Goal: Information Seeking & Learning: Learn about a topic

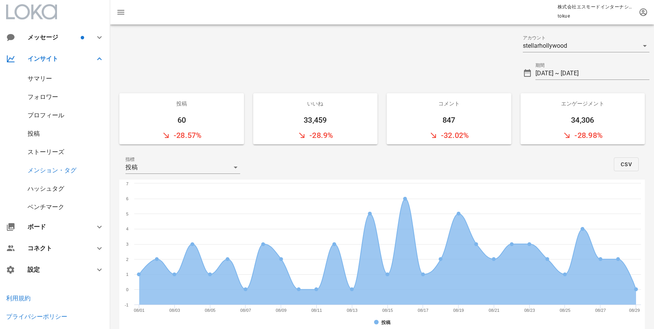
scroll to position [304, 0]
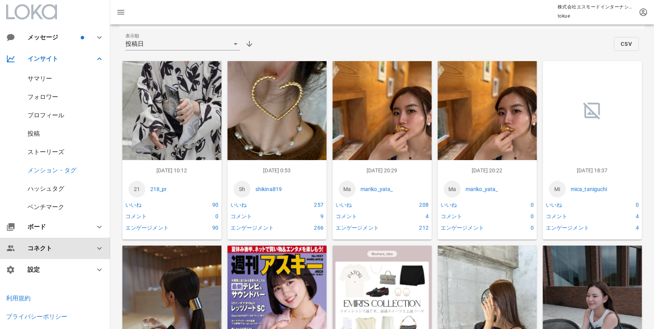
click at [39, 250] on div "コネクト" at bounding box center [57, 248] width 58 height 7
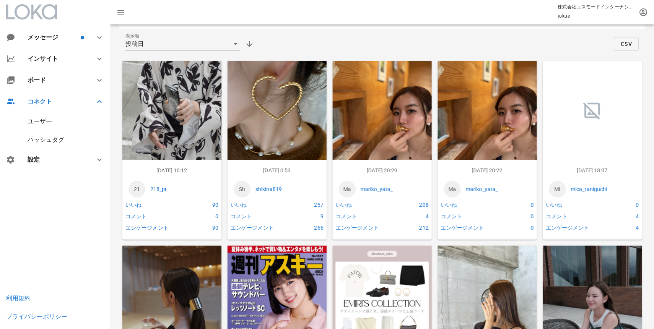
click at [49, 122] on div "ユーザー" at bounding box center [40, 121] width 24 height 7
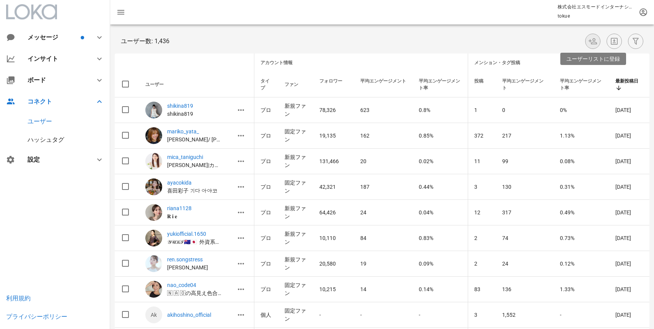
click at [592, 41] on icon "button" at bounding box center [592, 41] width 9 height 9
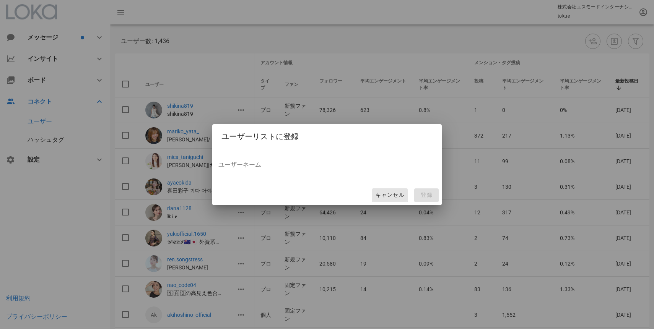
click at [401, 195] on span "キャンセル" at bounding box center [389, 195] width 29 height 7
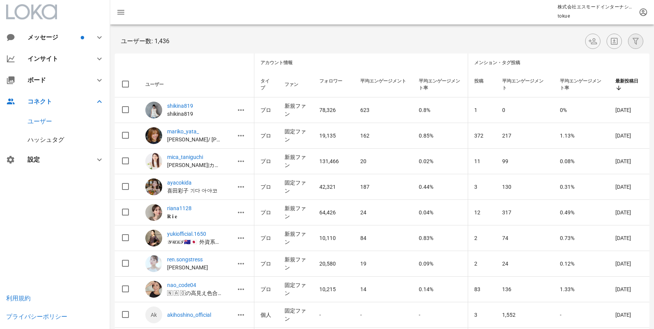
click at [637, 41] on icon "button" at bounding box center [635, 41] width 9 height 9
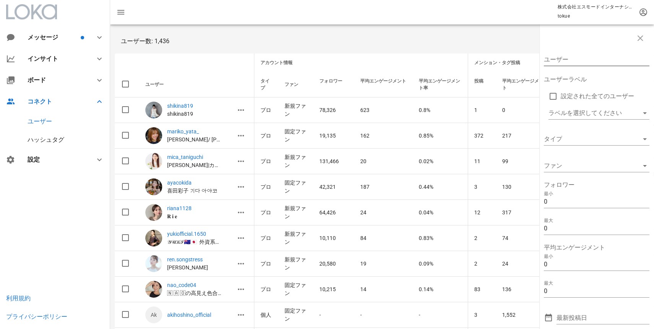
click at [566, 59] on input "ユーザー" at bounding box center [591, 60] width 95 height 12
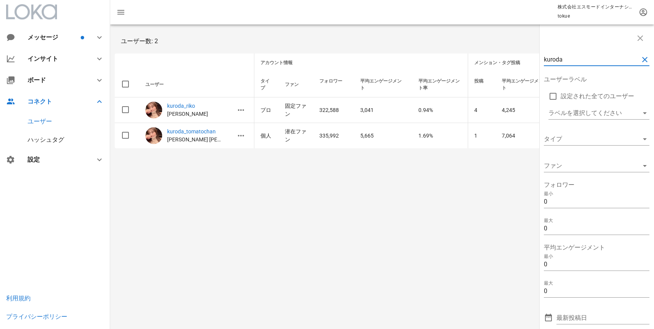
drag, startPoint x: 567, startPoint y: 55, endPoint x: 531, endPoint y: 54, distance: 36.0
click at [531, 54] on div "kuroda ユーザーラベル 設定された全てのユーザー ラベルを選択してください タイプ ファン フォロワー 最小 0 最大 0 平均エンゲージメント 最小 …" at bounding box center [382, 88] width 544 height 128
drag, startPoint x: 567, startPoint y: 63, endPoint x: 550, endPoint y: 63, distance: 16.8
click at [550, 63] on input "kuroda" at bounding box center [591, 60] width 95 height 12
type input "k"
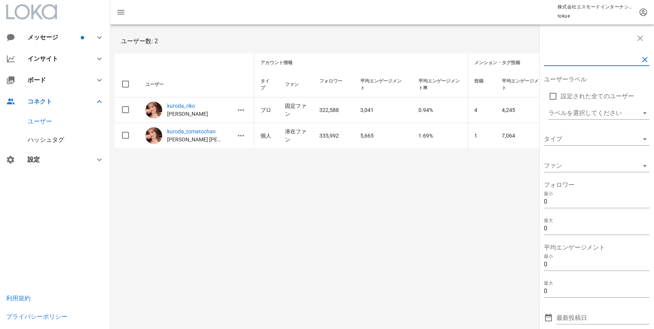
paste input "kiyomimedeiros"
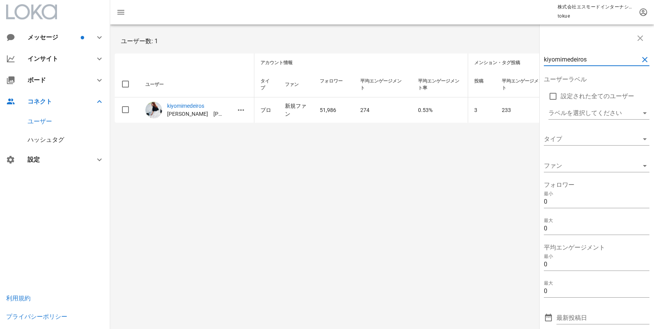
drag, startPoint x: 594, startPoint y: 63, endPoint x: 466, endPoint y: 63, distance: 127.7
click at [466, 63] on div "kiyomimedeiros ユーザーラベル 設定された全てのユーザー ラベルを選択してください タイプ ファン フォロワー 最小 0 最大 0 平均エンゲー…" at bounding box center [382, 75] width 544 height 103
paste input "chihiro_511"
type input "chihiro_511"
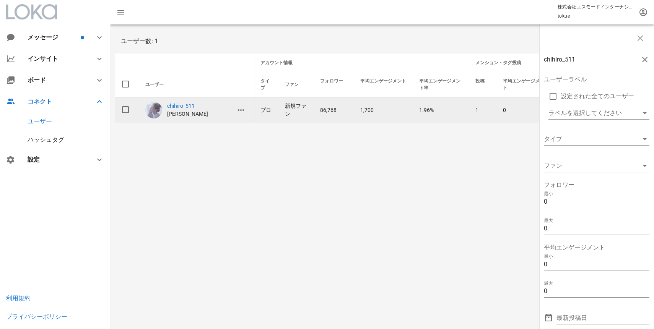
click at [487, 106] on td "1" at bounding box center [483, 110] width 28 height 25
click at [245, 109] on icon "button" at bounding box center [240, 110] width 9 height 9
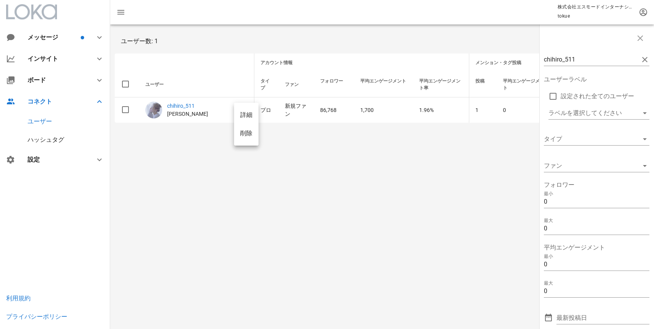
click at [247, 117] on div "詳細" at bounding box center [246, 114] width 12 height 7
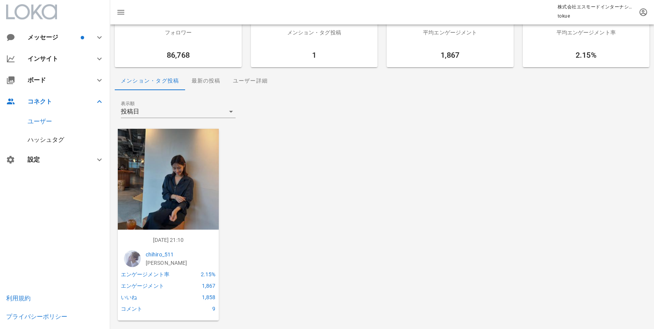
scroll to position [38, 0]
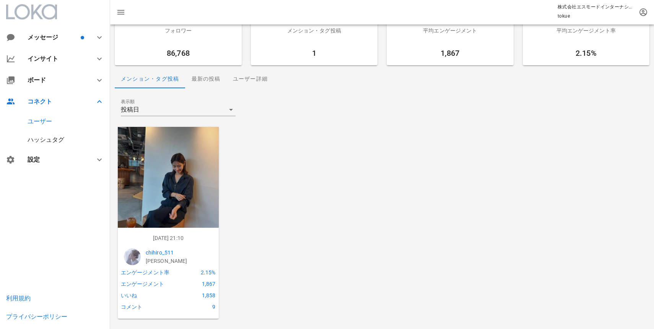
click at [51, 122] on div "ユーザー" at bounding box center [40, 121] width 24 height 7
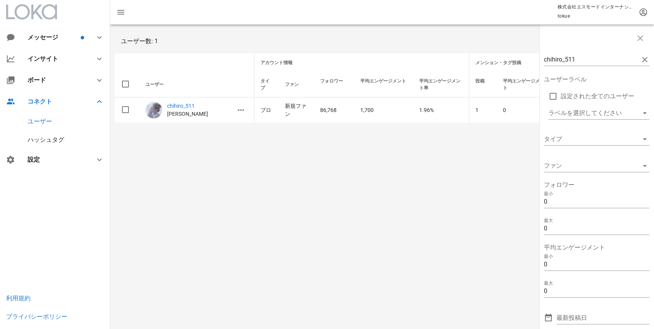
drag, startPoint x: 582, startPoint y: 58, endPoint x: 504, endPoint y: 59, distance: 77.3
click at [504, 59] on div "chihiro_511 ユーザーラベル 設定された全てのユーザー ラベルを選択してください タイプ ファン フォロワー 最小 0 最大 0 平均エンゲージメン…" at bounding box center [382, 75] width 544 height 103
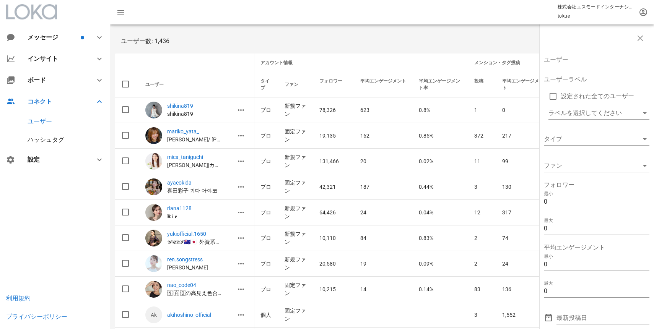
click at [509, 38] on div "ユーザー数: 1,436" at bounding box center [382, 41] width 535 height 24
click at [503, 33] on div "ユーザー数: 1,436" at bounding box center [382, 41] width 535 height 24
click at [642, 36] on icon "button" at bounding box center [640, 38] width 9 height 9
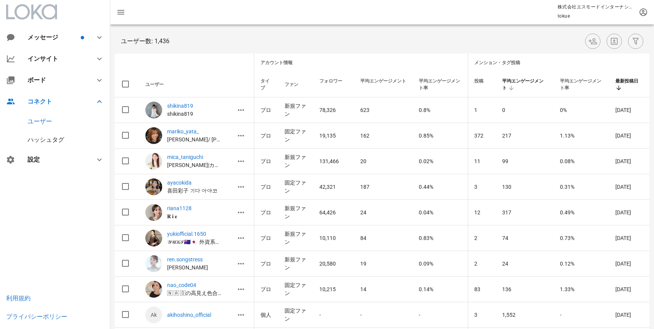
click at [509, 88] on icon at bounding box center [511, 88] width 7 height 7
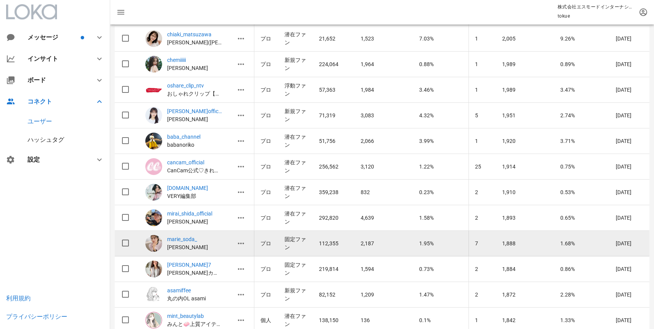
scroll to position [3608, 0]
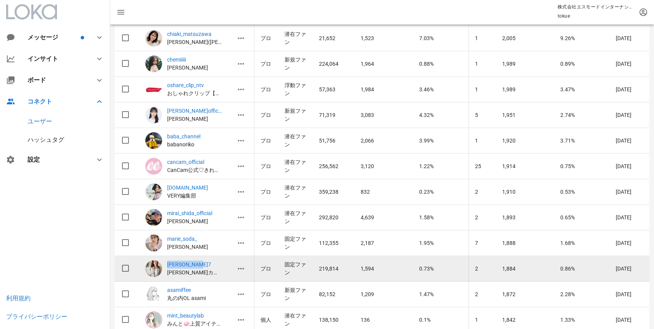
drag, startPoint x: 318, startPoint y: 241, endPoint x: 341, endPoint y: 244, distance: 23.4
click at [341, 256] on td "219,814" at bounding box center [334, 269] width 42 height 26
copy td "219,814"
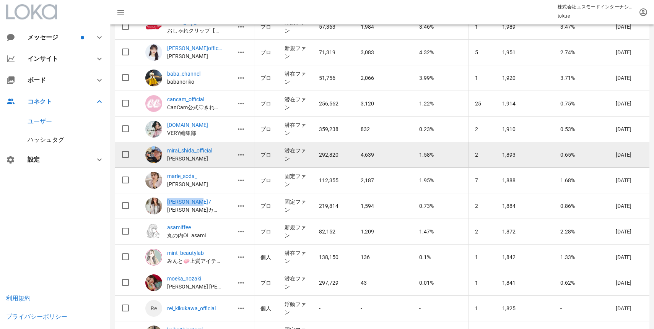
scroll to position [3674, 0]
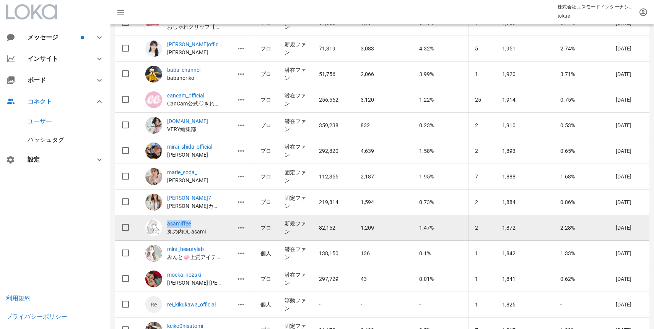
click at [215, 220] on p "asamiffee" at bounding box center [194, 224] width 55 height 8
click at [241, 223] on icon "button" at bounding box center [240, 227] width 9 height 9
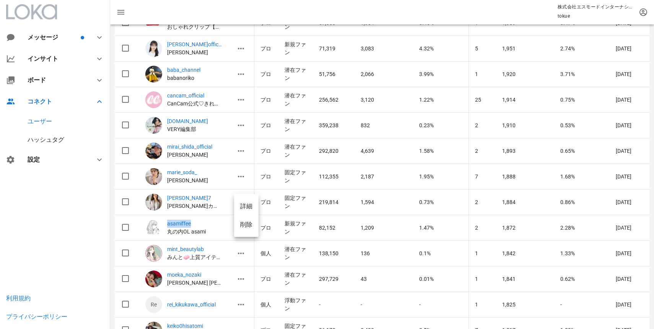
click at [249, 208] on div "詳細" at bounding box center [246, 206] width 12 height 7
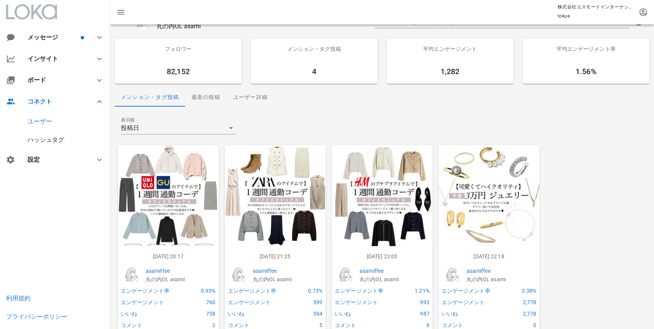
scroll to position [38, 0]
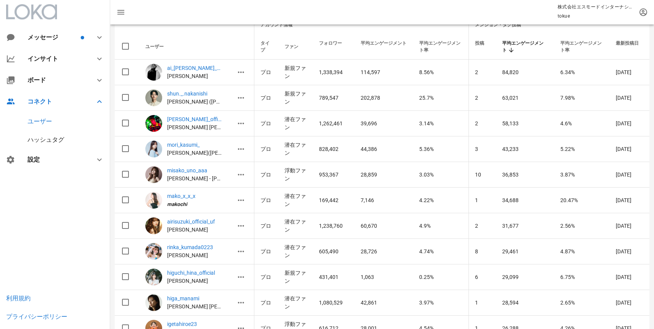
scroll to position [3674, 0]
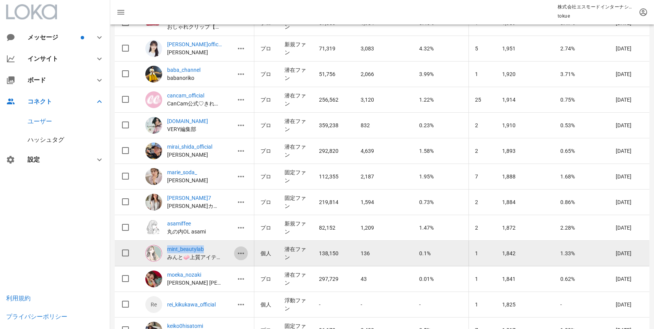
click at [239, 249] on icon "button" at bounding box center [240, 253] width 9 height 9
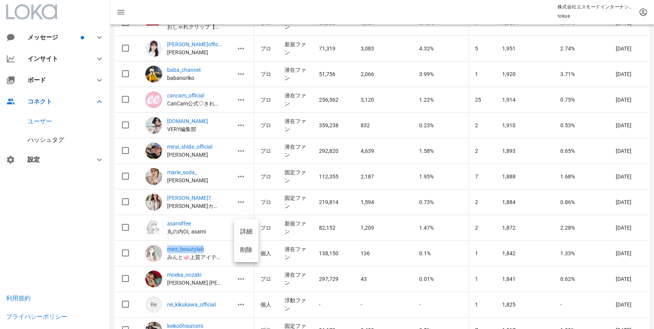
click at [243, 233] on div "詳細" at bounding box center [246, 231] width 12 height 7
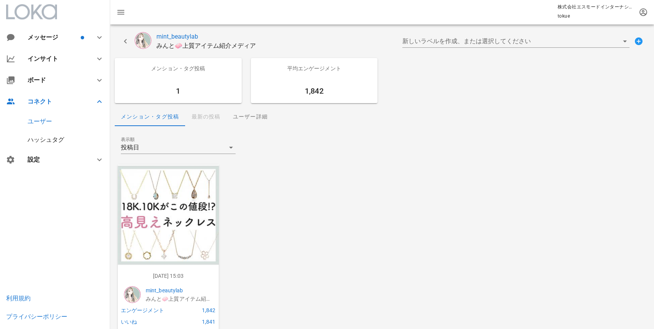
click at [177, 201] on img at bounding box center [168, 215] width 101 height 101
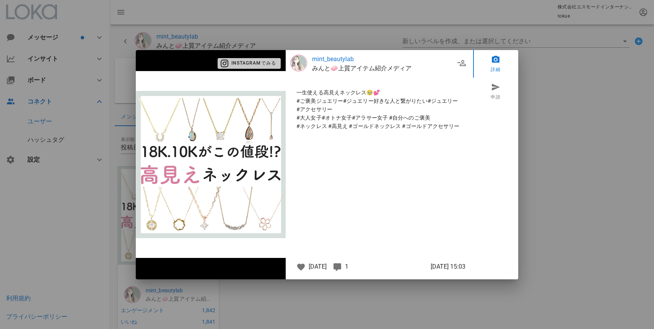
click at [244, 63] on span "Instagramでみる" at bounding box center [250, 63] width 54 height 7
drag, startPoint x: 411, startPoint y: 70, endPoint x: 314, endPoint y: 67, distance: 97.9
click at [314, 67] on p "みんと🧼上質アイテム紹介メディア" at bounding box center [383, 68] width 143 height 9
copy p "みんと🧼上質アイテム紹介メディア"
click at [76, 54] on div at bounding box center [327, 164] width 654 height 329
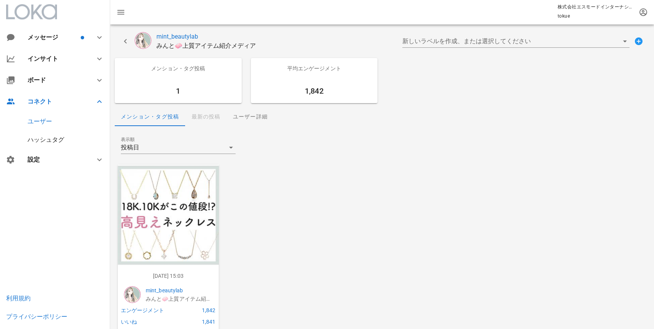
scroll to position [3674, 0]
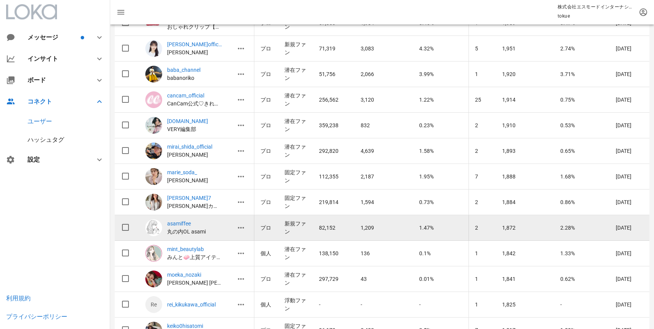
click at [184, 220] on p "asamiffee" at bounding box center [194, 224] width 55 height 8
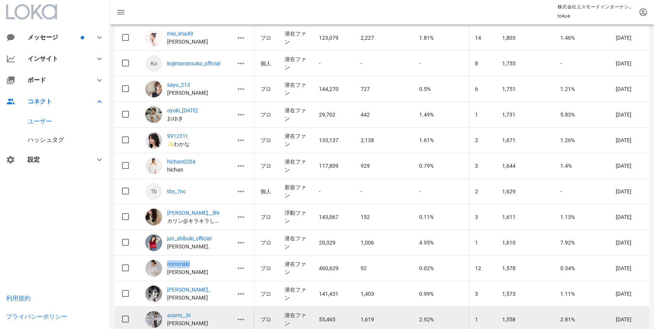
scroll to position [4032, 0]
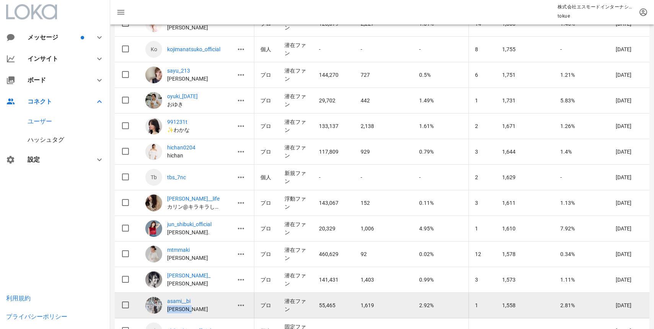
click at [174, 298] on p "asami__bi" at bounding box center [194, 302] width 55 height 8
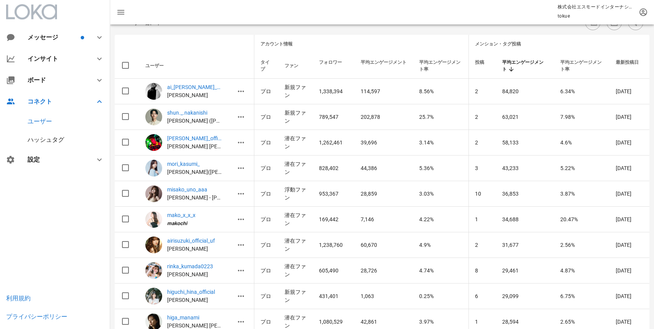
scroll to position [0, 0]
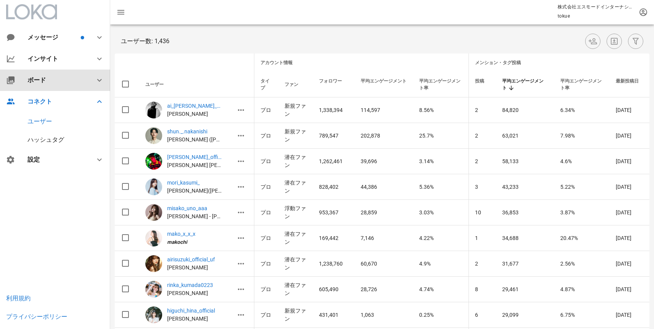
click at [37, 76] on div "ボード" at bounding box center [55, 80] width 110 height 21
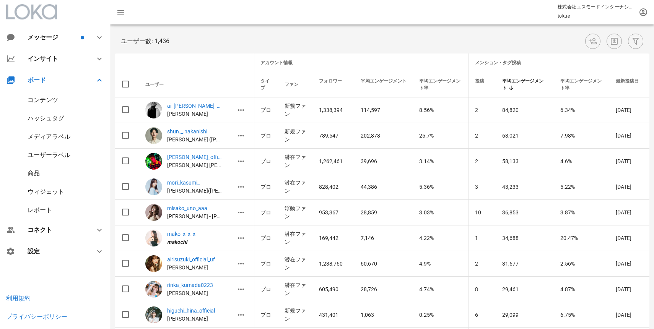
click at [48, 102] on div "コンテンツ" at bounding box center [43, 99] width 31 height 7
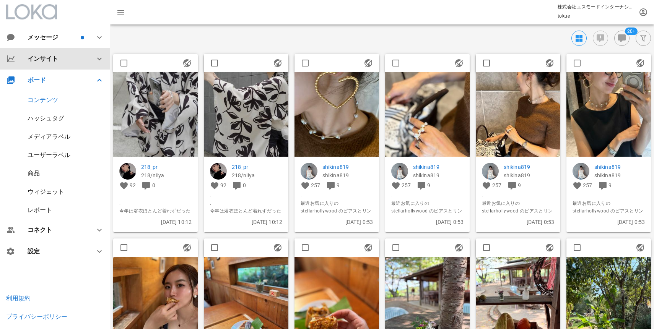
click at [77, 54] on div "インサイト" at bounding box center [55, 58] width 110 height 21
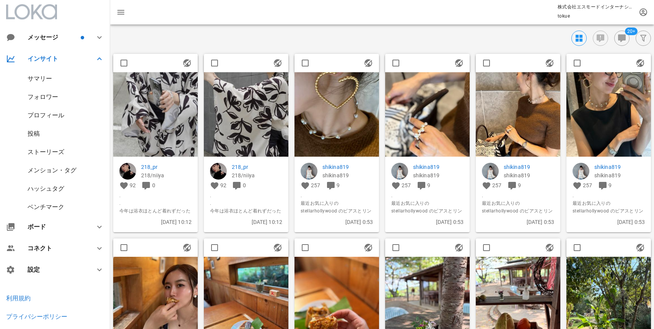
click at [59, 169] on div "メンション・タグ" at bounding box center [52, 170] width 49 height 7
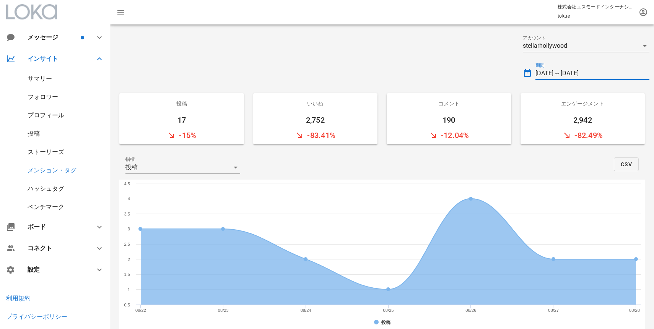
click at [553, 74] on input "[DATE] ~ [DATE]" at bounding box center [592, 73] width 114 height 12
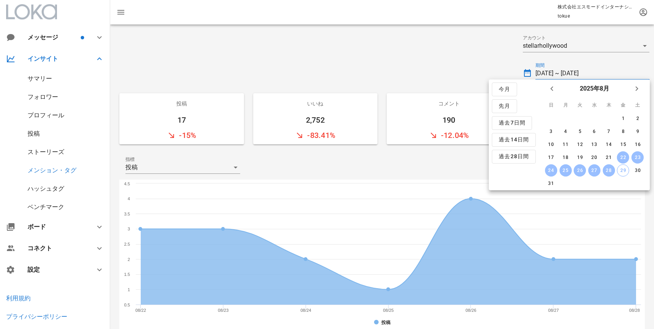
click at [545, 75] on input "[DATE] ~ [DATE]" at bounding box center [592, 73] width 114 height 12
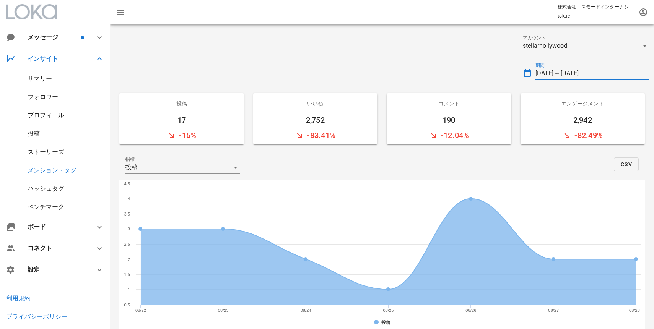
click at [544, 75] on input "[DATE] ~ [DATE]" at bounding box center [592, 73] width 114 height 12
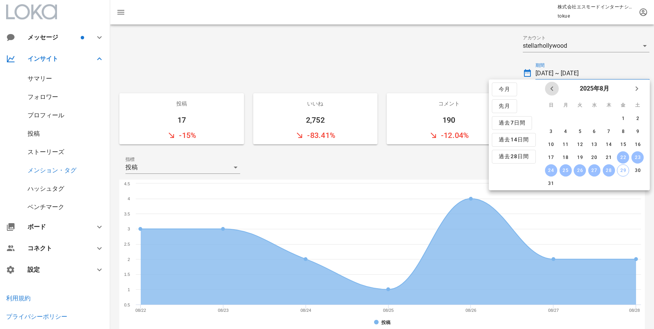
click at [551, 89] on icon "前月" at bounding box center [551, 88] width 9 height 9
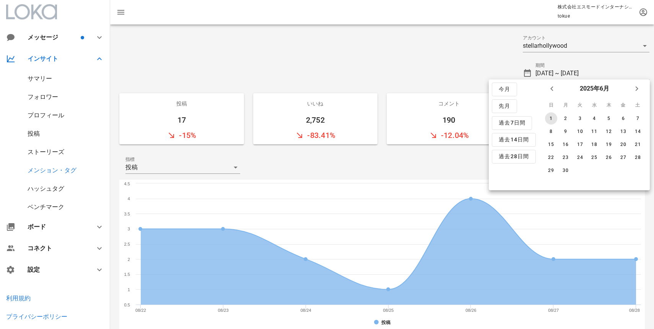
click at [550, 114] on button "1" at bounding box center [551, 118] width 12 height 12
click at [602, 72] on input "[DATE]" at bounding box center [592, 73] width 114 height 12
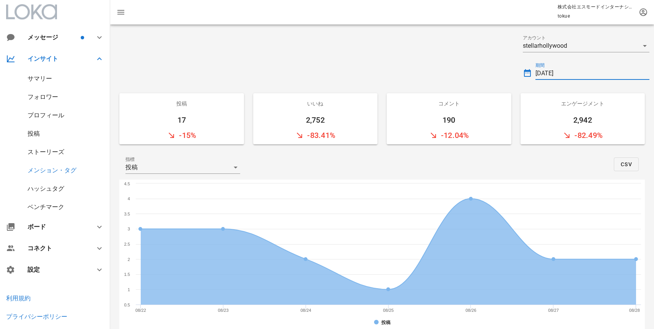
click at [595, 76] on input "[DATE]" at bounding box center [592, 73] width 114 height 12
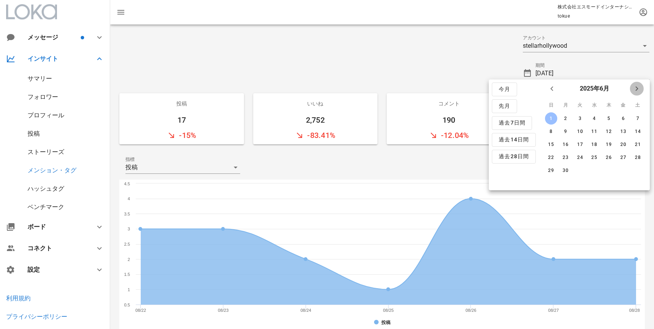
click at [637, 88] on icon "来月" at bounding box center [636, 88] width 9 height 9
click at [625, 155] on div "22" at bounding box center [623, 157] width 12 height 5
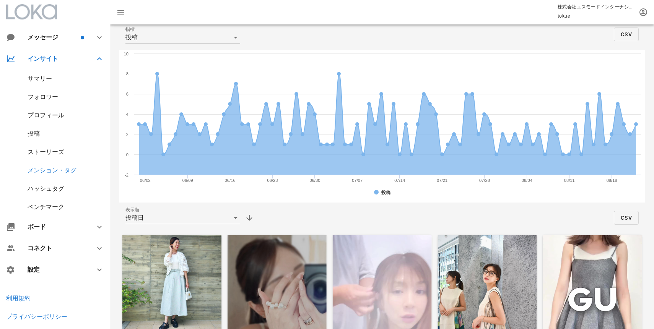
scroll to position [130, 0]
click at [173, 215] on div "投稿日" at bounding box center [177, 217] width 104 height 12
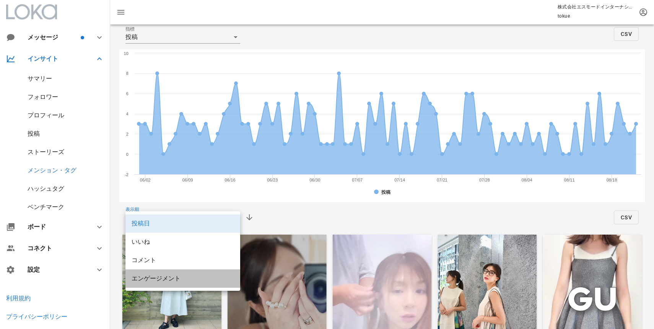
click at [176, 274] on div "エンゲージメント" at bounding box center [183, 279] width 102 height 16
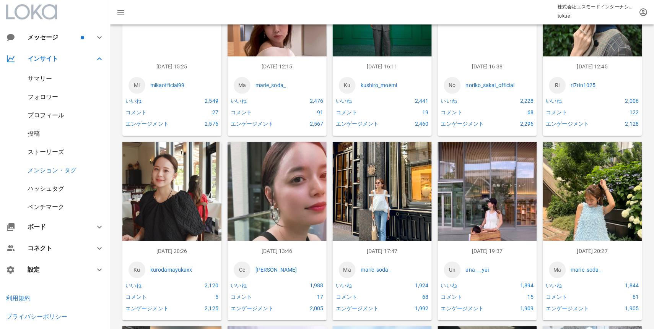
scroll to position [0, 0]
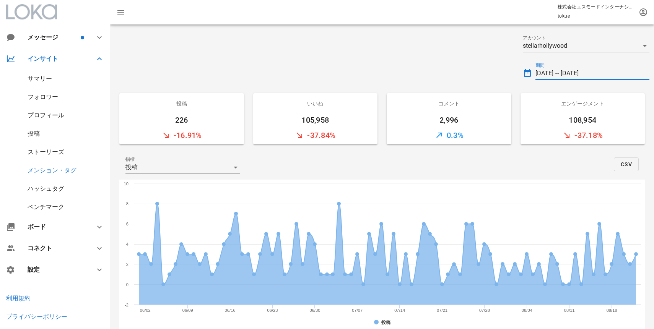
click at [545, 70] on input "[DATE] ~ [DATE]" at bounding box center [592, 73] width 114 height 12
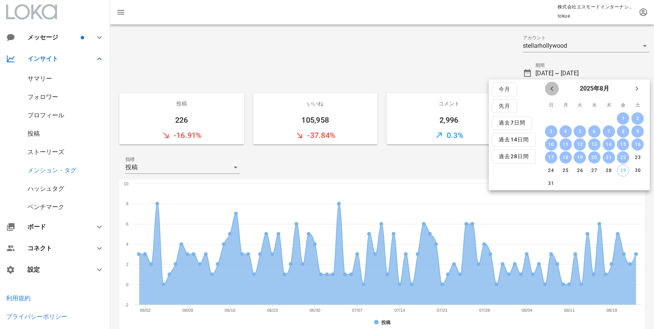
click at [547, 87] on icon "前月" at bounding box center [551, 88] width 9 height 9
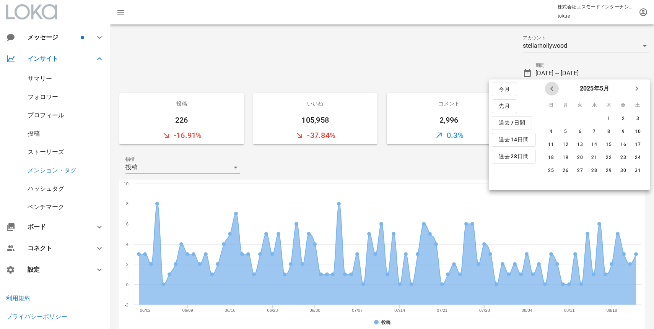
click at [547, 88] on icon "前月" at bounding box center [551, 88] width 9 height 9
click at [551, 88] on icon "前月" at bounding box center [551, 88] width 9 height 9
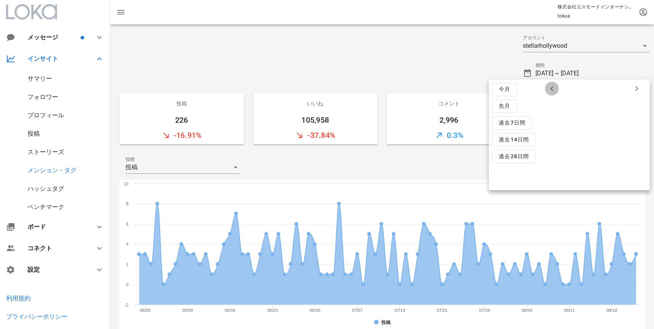
click at [551, 88] on icon "前月" at bounding box center [551, 88] width 9 height 9
click at [550, 116] on div "1" at bounding box center [551, 118] width 12 height 5
click at [635, 86] on icon "来月" at bounding box center [636, 88] width 9 height 9
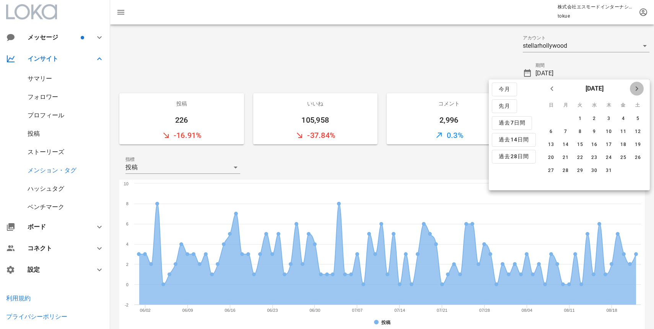
click at [635, 86] on icon "来月" at bounding box center [636, 88] width 9 height 9
click at [632, 167] on button "30" at bounding box center [637, 170] width 12 height 12
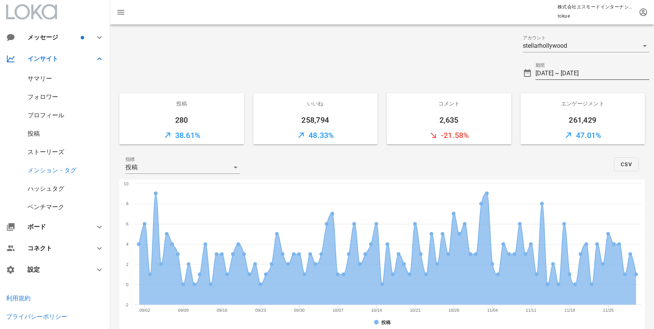
click at [549, 73] on input "[DATE] ~ [DATE]" at bounding box center [592, 73] width 114 height 12
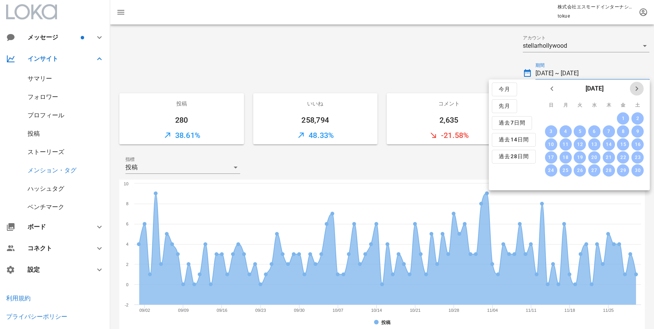
click at [637, 89] on icon "来月" at bounding box center [636, 88] width 9 height 9
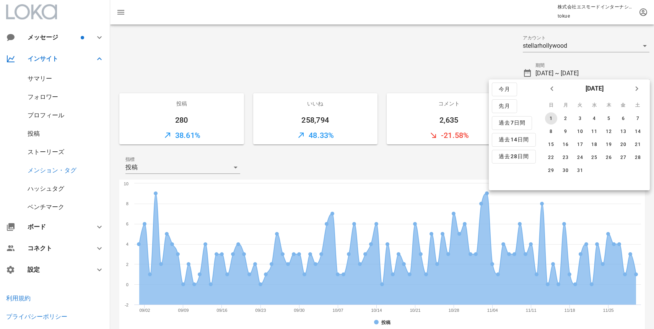
click at [553, 116] on div "1" at bounding box center [551, 118] width 12 height 5
click at [636, 92] on icon "来月" at bounding box center [636, 88] width 9 height 9
click at [622, 174] on button "28" at bounding box center [623, 170] width 12 height 12
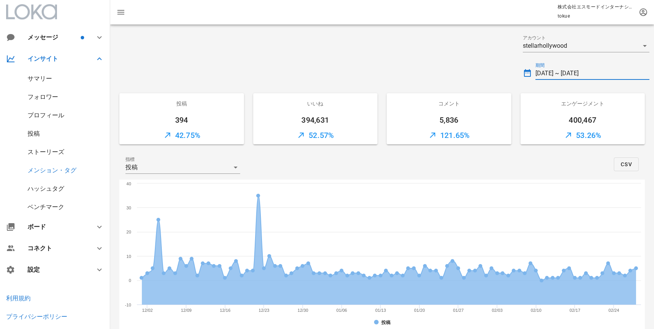
click at [556, 79] on input "[DATE] ~ [DATE]" at bounding box center [592, 73] width 114 height 12
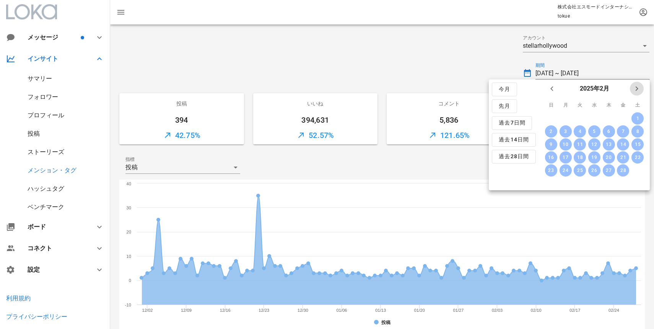
click at [636, 89] on icon "来月" at bounding box center [636, 88] width 9 height 9
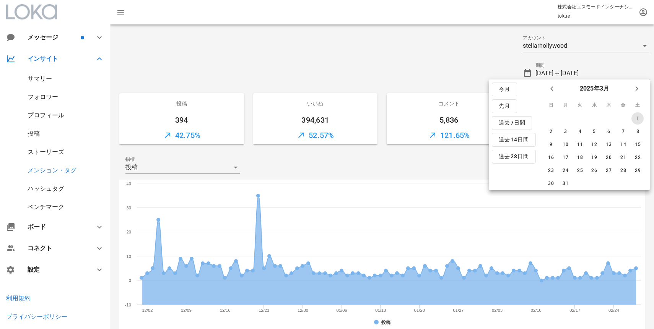
click at [634, 117] on div "1" at bounding box center [637, 118] width 12 height 5
click at [614, 74] on input "[DATE]" at bounding box center [592, 73] width 114 height 12
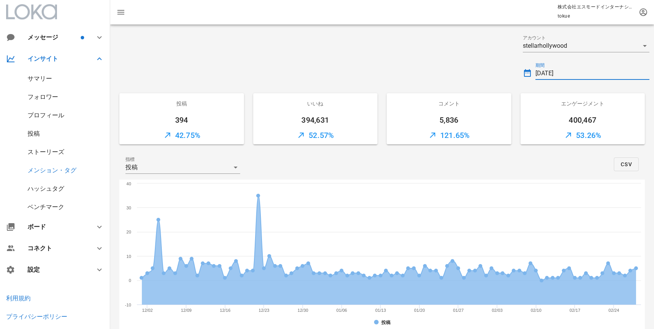
click at [597, 74] on input "[DATE]" at bounding box center [592, 73] width 114 height 12
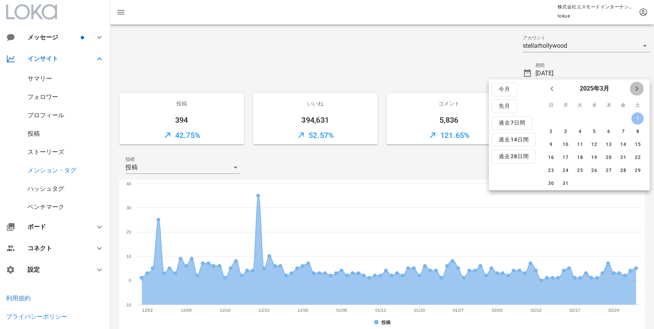
click at [636, 86] on icon "来月" at bounding box center [636, 88] width 9 height 9
click at [637, 171] on div "31" at bounding box center [637, 170] width 12 height 5
type input "[DATE] ~ [DATE]"
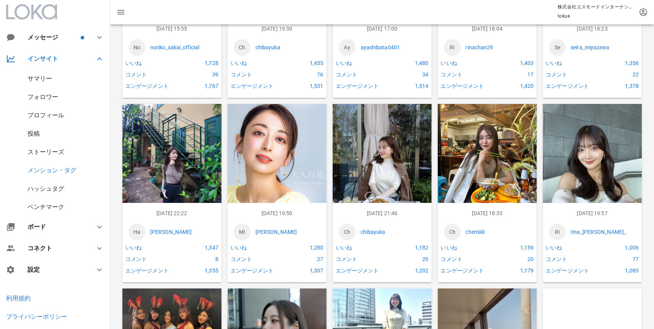
scroll to position [1573, 0]
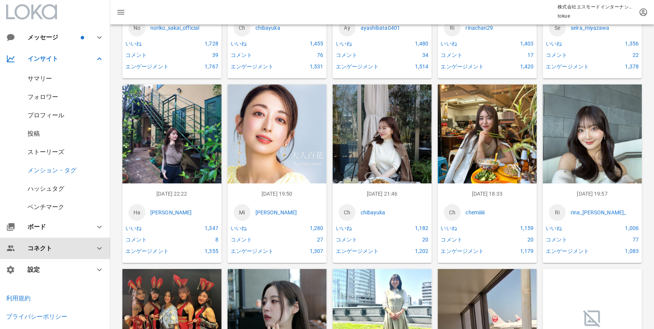
click at [52, 250] on div "コネクト" at bounding box center [57, 248] width 58 height 7
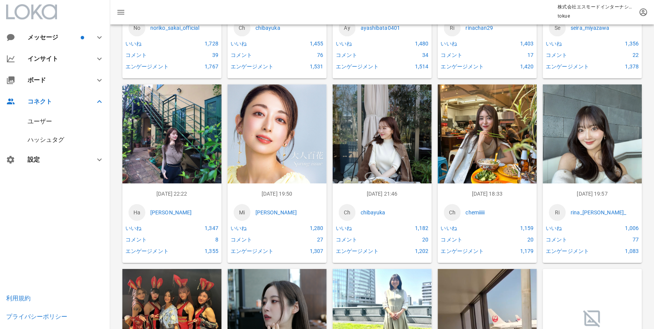
click at [40, 122] on div "ユーザー" at bounding box center [40, 121] width 24 height 7
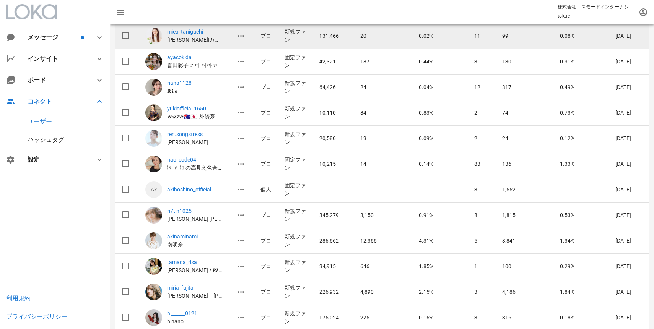
scroll to position [127, 0]
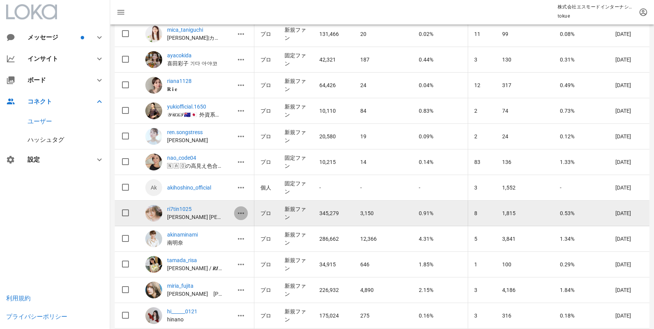
click at [240, 213] on icon "button" at bounding box center [240, 213] width 9 height 9
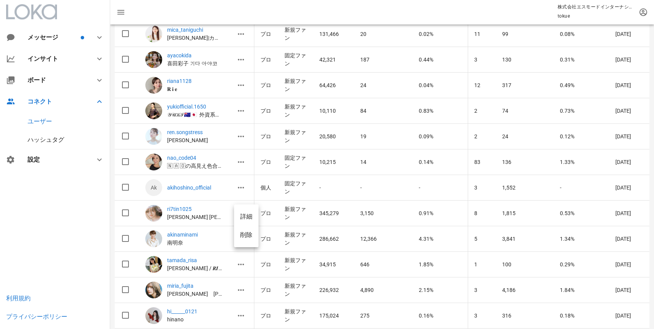
click at [241, 216] on div "詳細" at bounding box center [246, 216] width 12 height 7
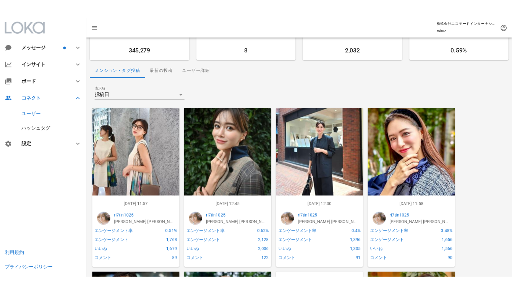
scroll to position [50, 0]
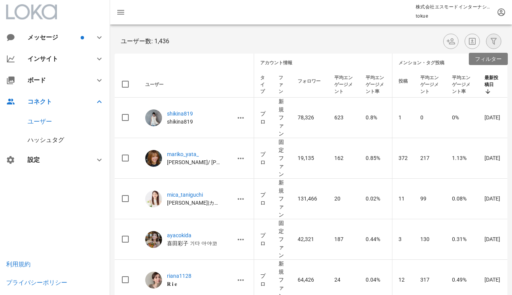
click at [498, 39] on icon "button" at bounding box center [493, 41] width 9 height 9
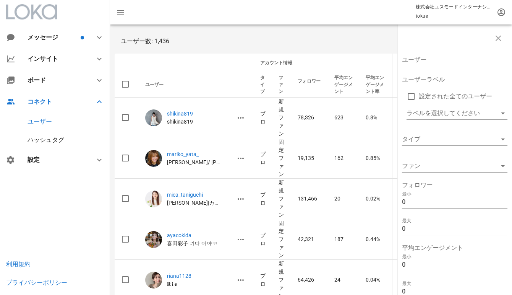
click at [416, 61] on input "ユーザー" at bounding box center [449, 60] width 95 height 12
type input "mizuno"
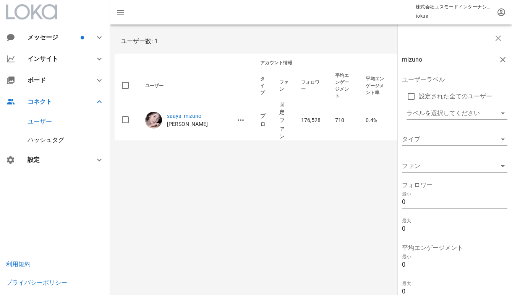
click at [326, 163] on div "mizuno ユーザーラベル 設定された全てのユーザー ラベルを選択してください タイプ ファン フォロワー 最小 0 最大 0 平均エンゲージメント 最小 …" at bounding box center [311, 159] width 402 height 270
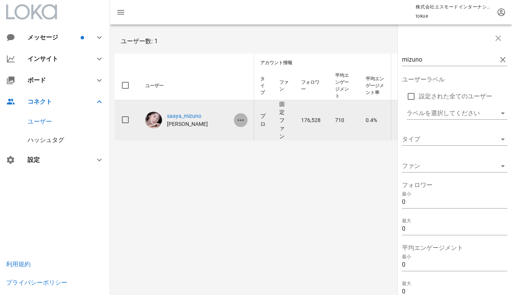
click at [241, 120] on icon "button" at bounding box center [240, 119] width 9 height 9
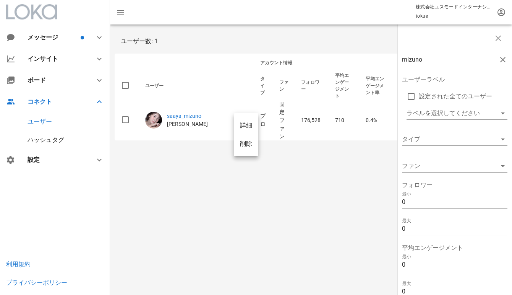
click at [245, 127] on div "詳細" at bounding box center [246, 125] width 12 height 7
drag, startPoint x: 445, startPoint y: 60, endPoint x: 356, endPoint y: 59, distance: 89.1
click at [356, 59] on div "mizuno ユーザーラベル 設定された全てのユーザー ラベルを選択してください タイプ ファン フォロワー 最小 0 最大 0 平均エンゲージメント 最小 …" at bounding box center [311, 84] width 402 height 120
type input "r"
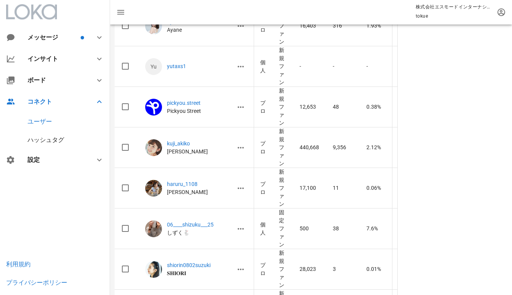
scroll to position [1023, 0]
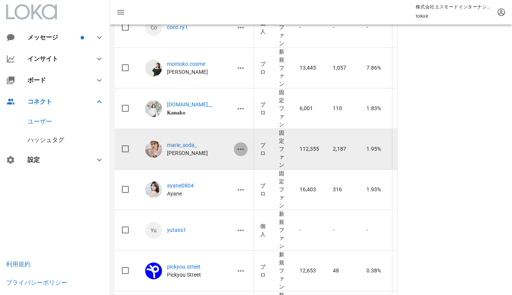
click at [235, 151] on span "button" at bounding box center [241, 149] width 14 height 9
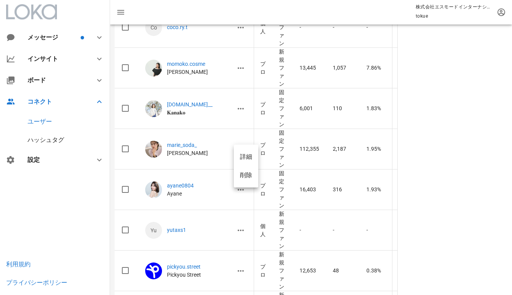
click at [244, 157] on div "詳細" at bounding box center [246, 156] width 12 height 7
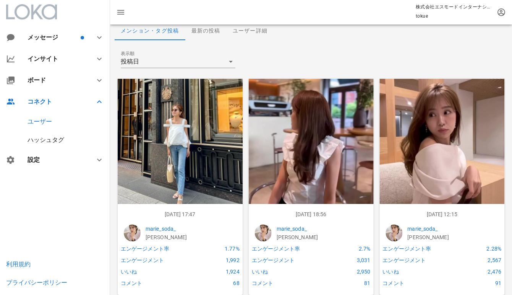
scroll to position [152, 0]
